Goal: Transaction & Acquisition: Purchase product/service

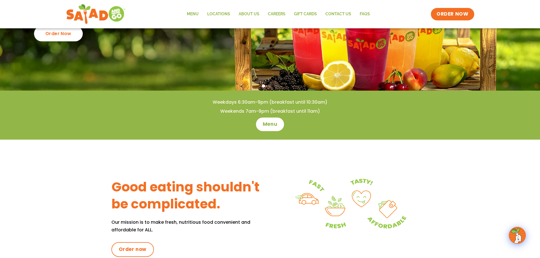
scroll to position [142, 0]
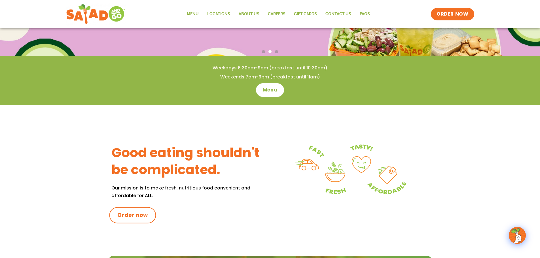
click at [125, 216] on span "Order now" at bounding box center [132, 215] width 31 height 7
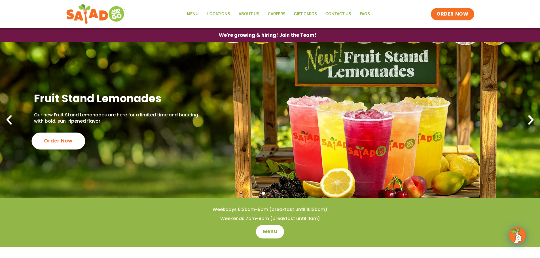
click at [69, 145] on div "Order Now" at bounding box center [58, 141] width 54 height 17
click at [57, 147] on div "Order Now" at bounding box center [58, 141] width 54 height 17
click at [456, 14] on span "ORDER NOW" at bounding box center [452, 13] width 35 height 7
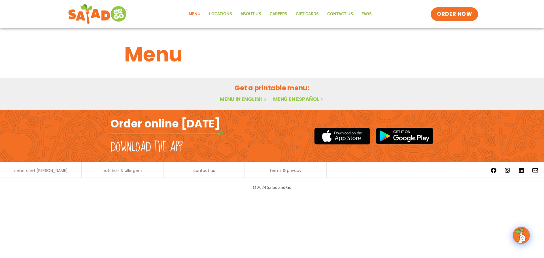
click at [443, 12] on span "ORDER NOW" at bounding box center [454, 13] width 35 height 7
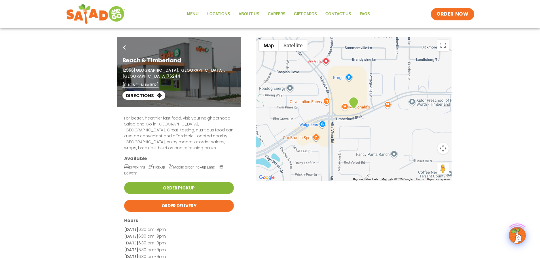
click at [170, 182] on link "Order Pickup" at bounding box center [179, 188] width 110 height 12
